Goal: Task Accomplishment & Management: Manage account settings

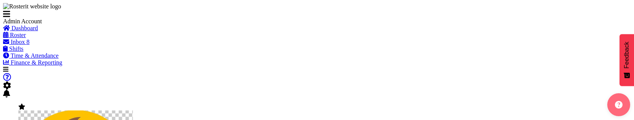
select select
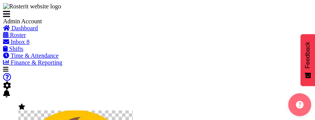
click at [10, 14] on span at bounding box center [6, 14] width 7 height 6
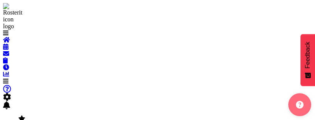
select select
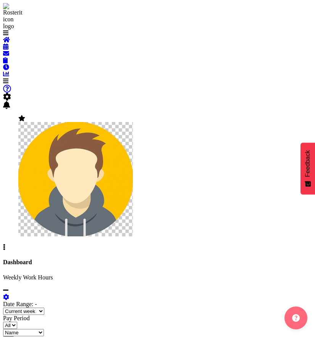
click at [8, 78] on span at bounding box center [5, 81] width 5 height 6
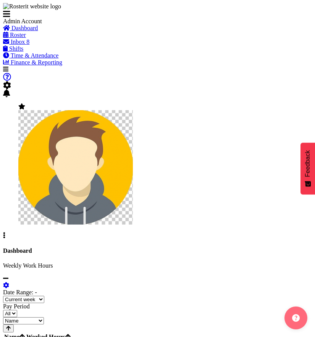
click at [26, 38] on span "Roster" at bounding box center [18, 35] width 16 height 6
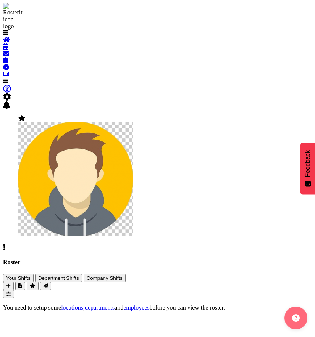
click at [8, 78] on span at bounding box center [5, 81] width 5 height 6
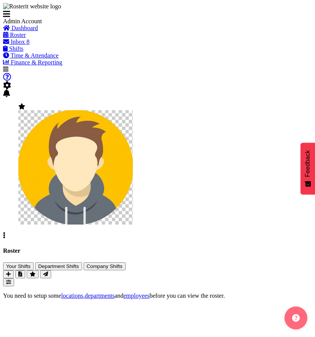
click at [35, 31] on span "Dashboard" at bounding box center [24, 28] width 26 height 6
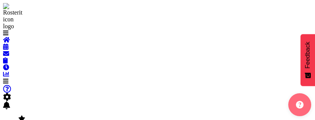
click at [8, 78] on span at bounding box center [5, 81] width 5 height 6
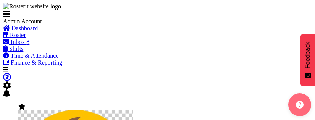
click at [25, 38] on span "Roster" at bounding box center [18, 35] width 16 height 6
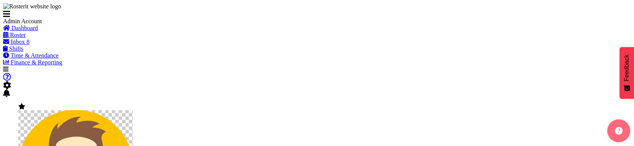
click at [26, 38] on span "Roster" at bounding box center [18, 35] width 16 height 6
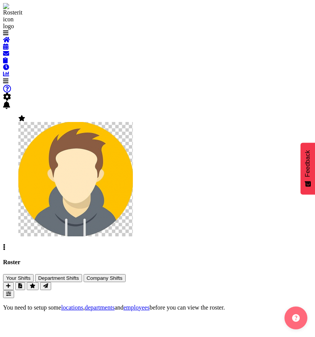
click at [79, 282] on div "All Locations Clear Select All Deselect All All Departments Clear Select All De…" at bounding box center [157, 290] width 309 height 16
click at [22, 284] on span "button" at bounding box center [20, 287] width 4 height 6
click at [11, 282] on button "button" at bounding box center [8, 286] width 11 height 8
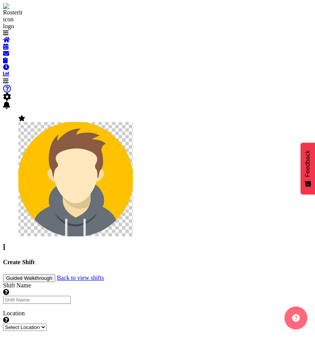
click at [8, 78] on span at bounding box center [5, 81] width 5 height 6
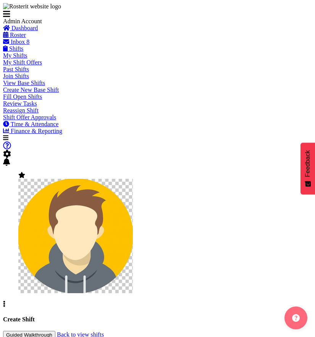
click at [24, 38] on span "Roster" at bounding box center [18, 35] width 16 height 6
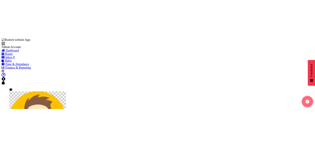
scroll to position [17, 0]
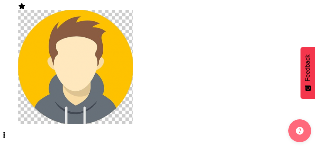
scroll to position [99, 0]
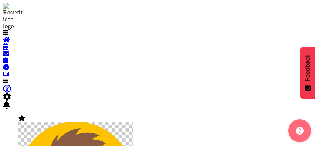
scroll to position [99, 0]
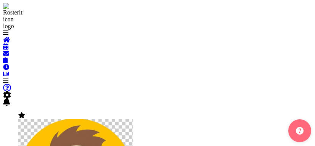
click at [8, 78] on icon at bounding box center [5, 81] width 5 height 6
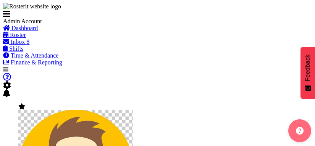
click at [34, 31] on span "Dashboard" at bounding box center [24, 28] width 26 height 6
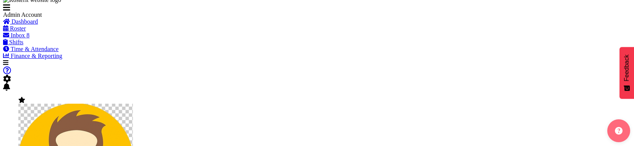
scroll to position [9, 0]
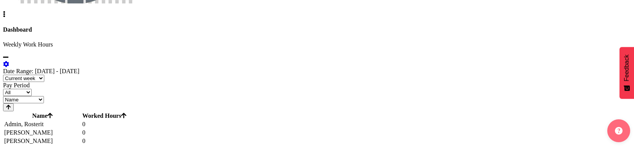
scroll to position [43, 0]
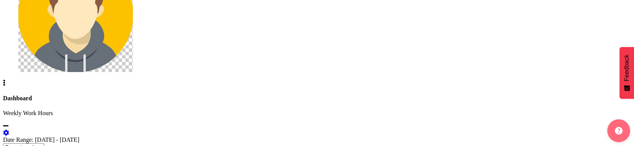
scroll to position [161, 0]
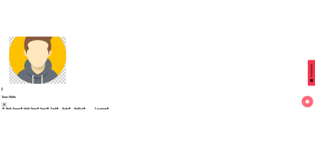
scroll to position [279, 0]
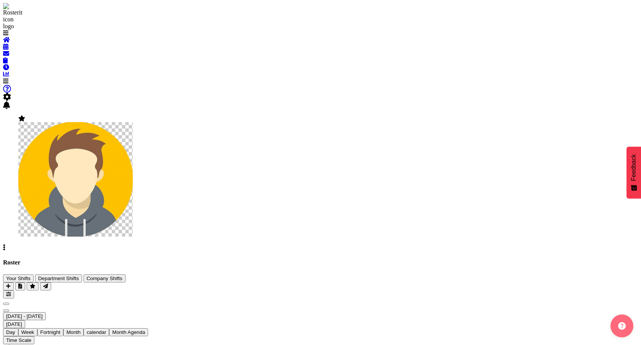
click at [297, 146] on div "Roster Your Shifts Department Shifts Company Shifts 2 Locations Clear Auckland …" at bounding box center [320, 278] width 635 height 39
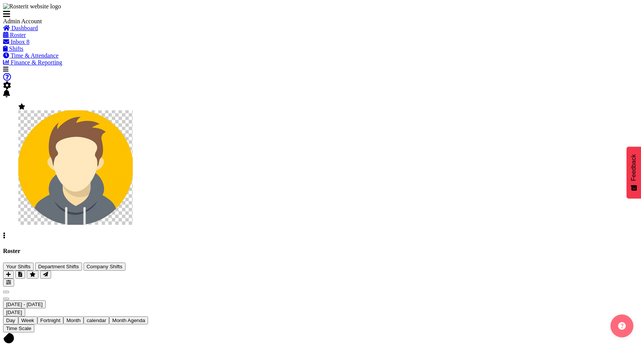
scroll to position [4, 0]
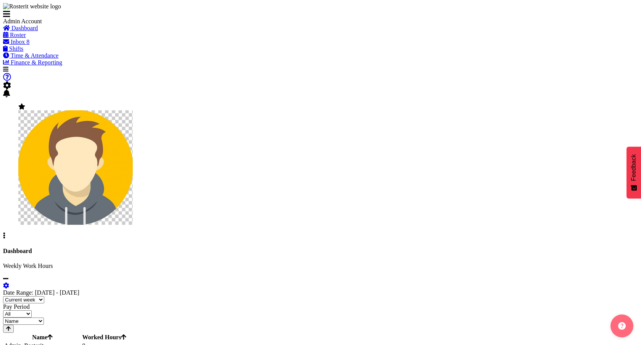
click at [26, 38] on link "Roster" at bounding box center [14, 35] width 23 height 6
